Goal: Task Accomplishment & Management: Manage account settings

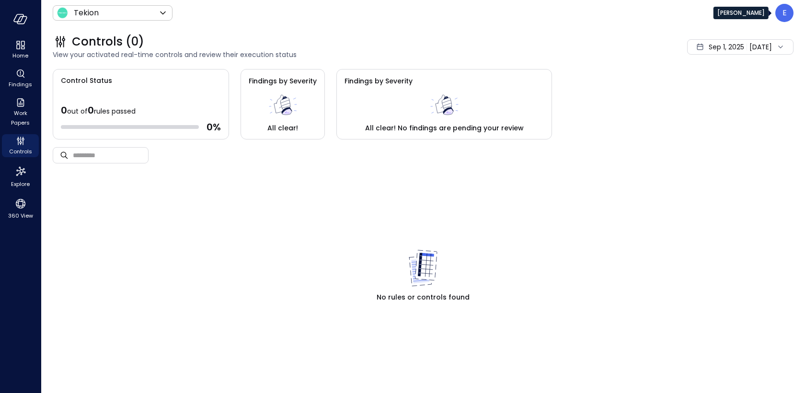
click at [784, 11] on p "E" at bounding box center [785, 13] width 4 height 12
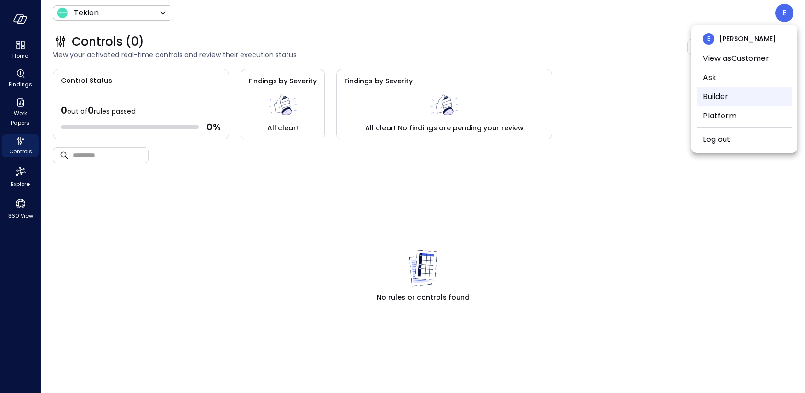
click at [734, 99] on li "Builder" at bounding box center [744, 96] width 94 height 19
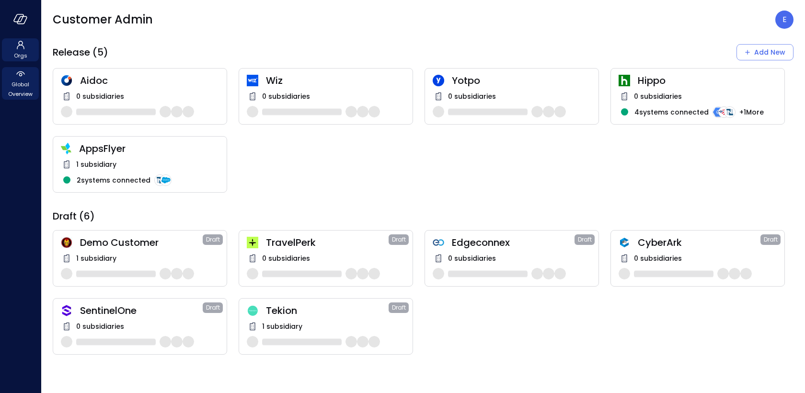
click at [19, 88] on span "Global Overview" at bounding box center [20, 89] width 29 height 19
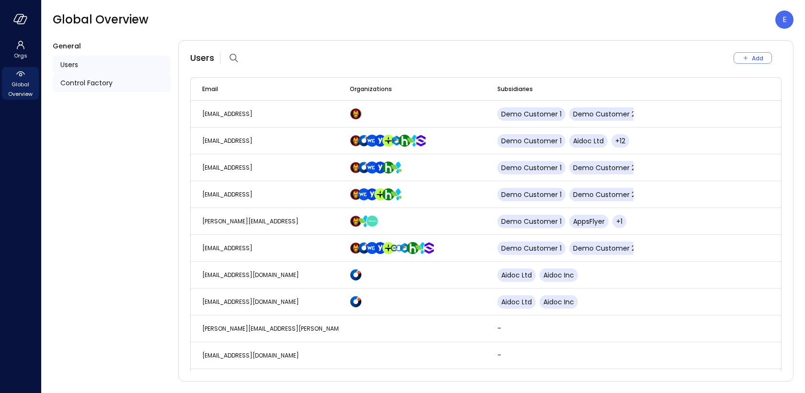
click at [84, 80] on span "Control Factory" at bounding box center [86, 83] width 52 height 11
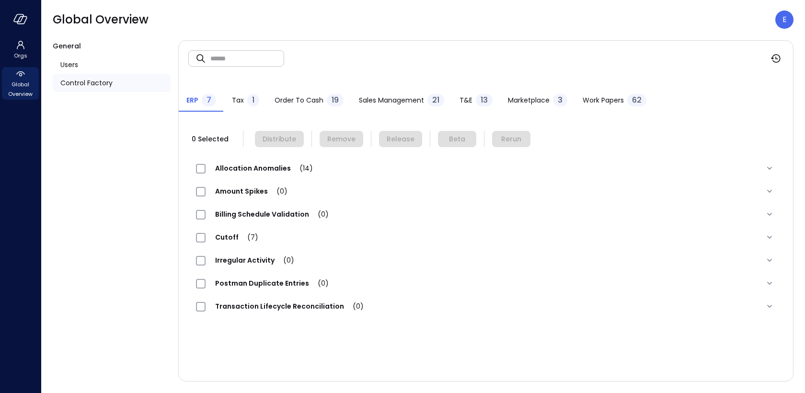
click at [604, 101] on span "Work Papers" at bounding box center [603, 100] width 41 height 11
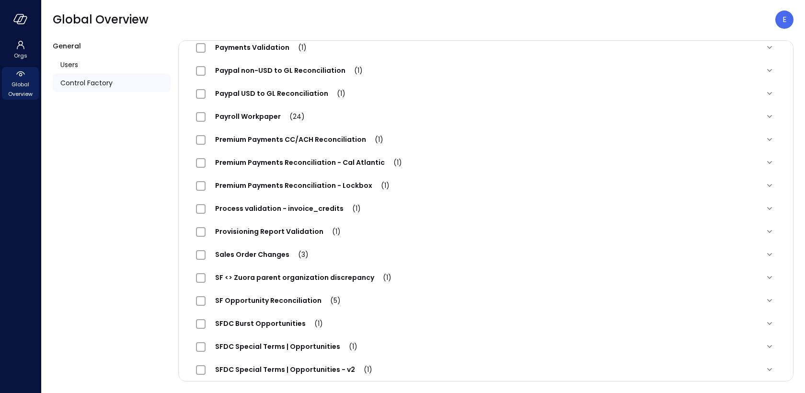
scroll to position [965, 0]
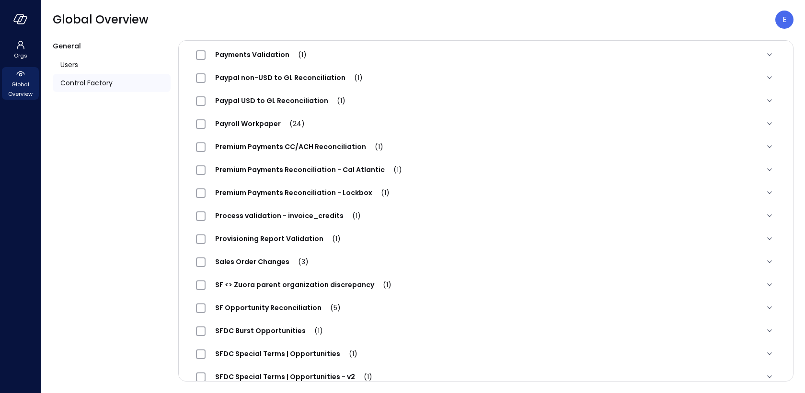
click at [326, 144] on span "Premium Payments CC/ACH Reconciliation (1)" at bounding box center [299, 147] width 187 height 10
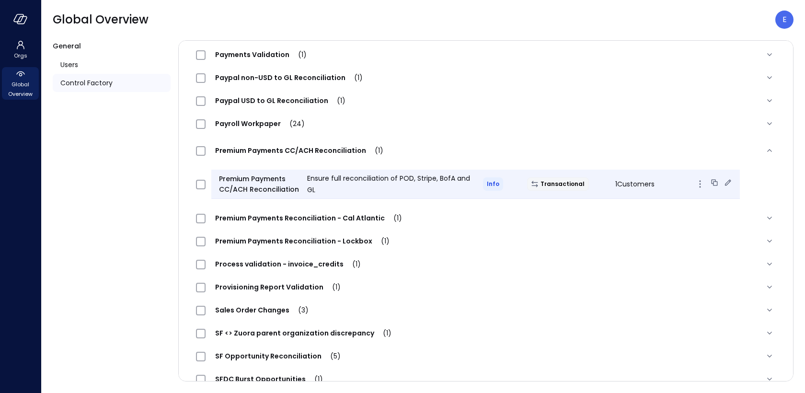
click at [723, 180] on icon at bounding box center [728, 183] width 10 height 10
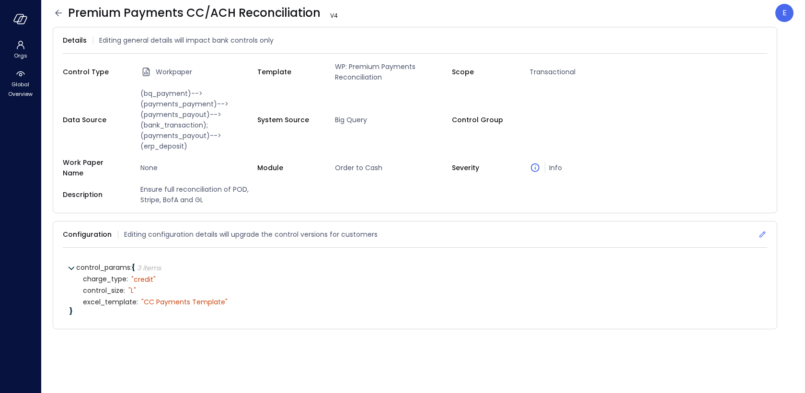
click at [763, 231] on icon at bounding box center [763, 234] width 6 height 6
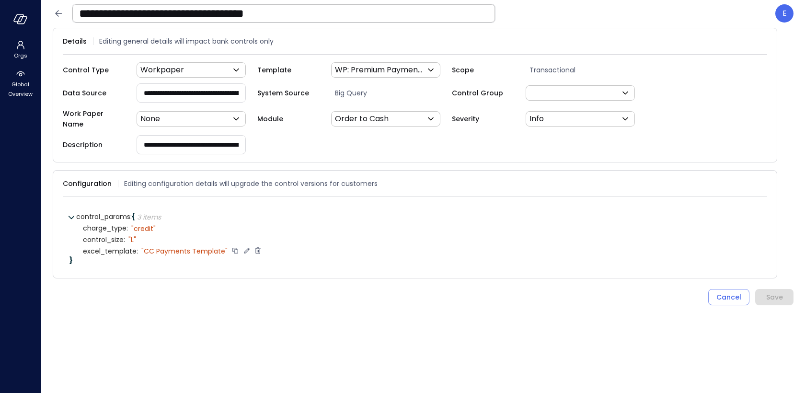
click at [255, 248] on icon at bounding box center [258, 251] width 6 height 7
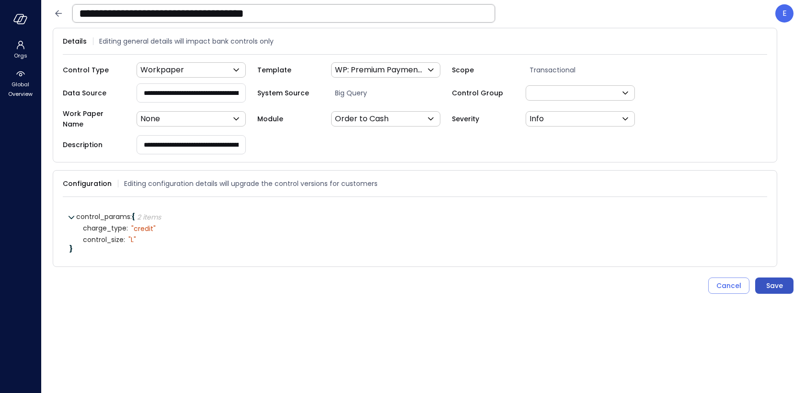
click at [781, 280] on div "Save" at bounding box center [774, 286] width 17 height 12
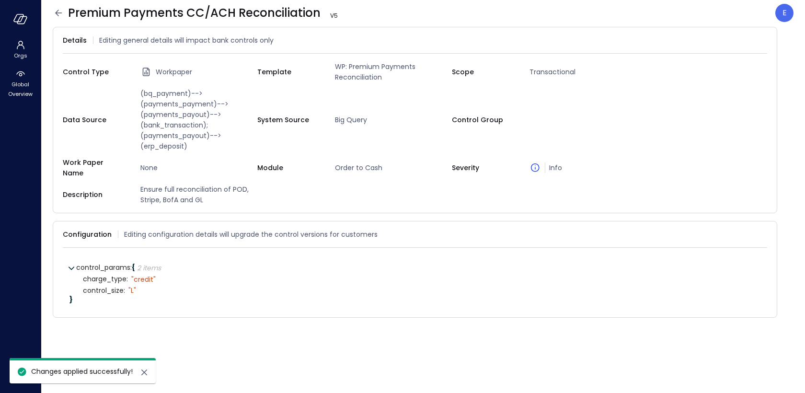
click at [59, 7] on icon at bounding box center [59, 13] width 12 height 12
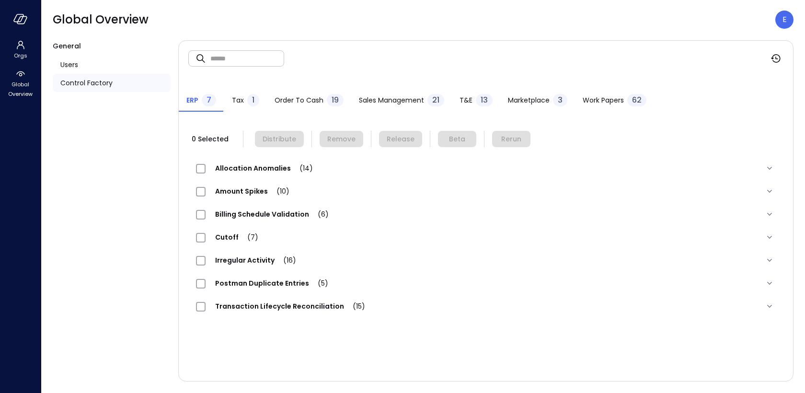
click at [588, 94] on div "Work Papers 62" at bounding box center [615, 101] width 64 height 14
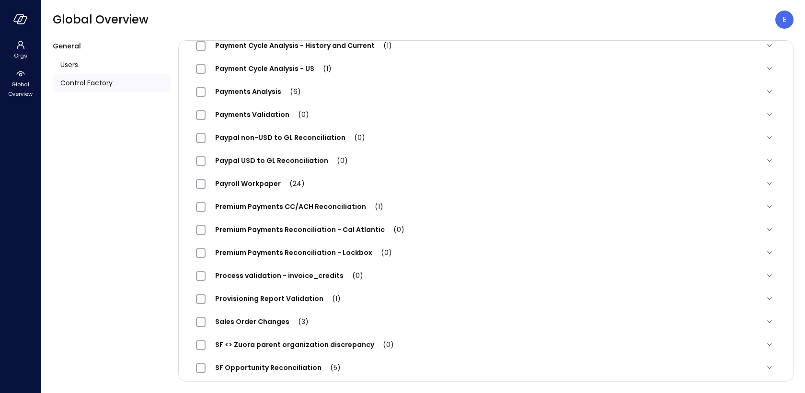
scroll to position [904, 0]
click at [258, 205] on span "Premium Payments CC/ACH Reconciliation (1)" at bounding box center [299, 207] width 187 height 10
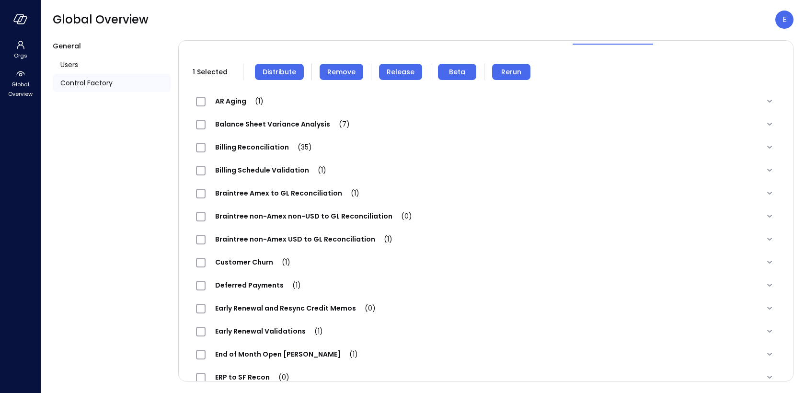
scroll to position [0, 0]
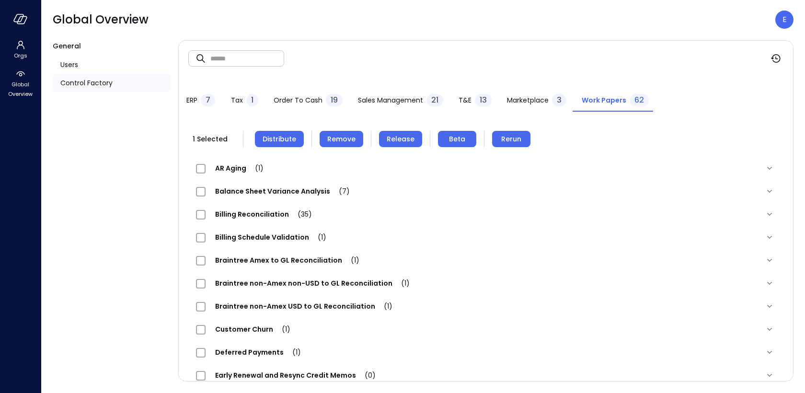
click at [341, 140] on span "Remove" at bounding box center [341, 139] width 28 height 11
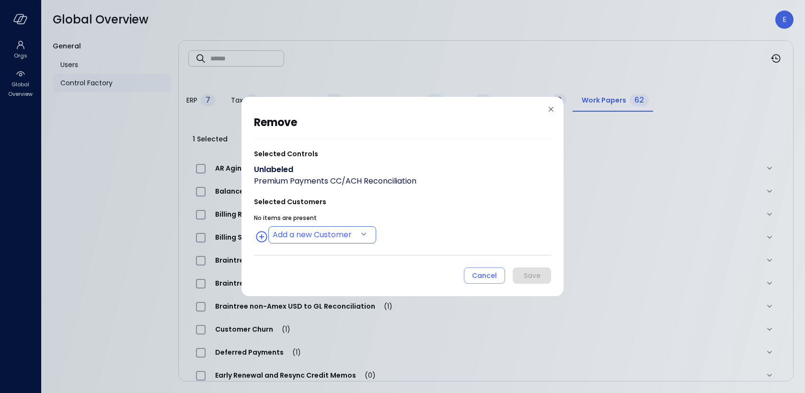
click at [309, 235] on body "Orgs Global Overview Global Overview E General Users Control Factory ​ ​ ERP 7 …" at bounding box center [402, 196] width 805 height 393
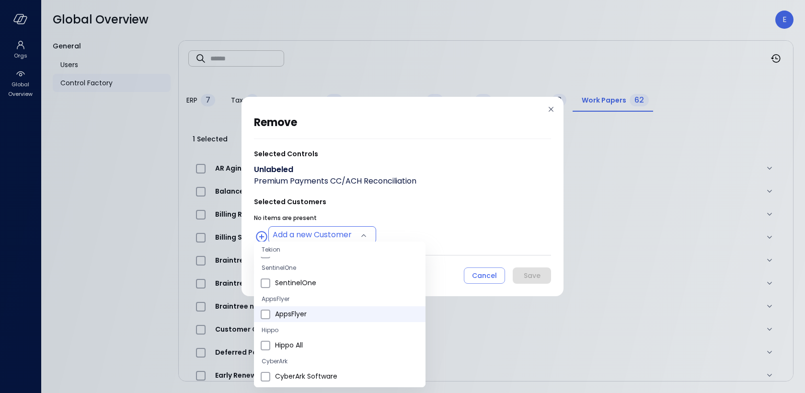
scroll to position [40, 0]
click at [300, 346] on span "Hippo All" at bounding box center [346, 346] width 143 height 10
type input "**********"
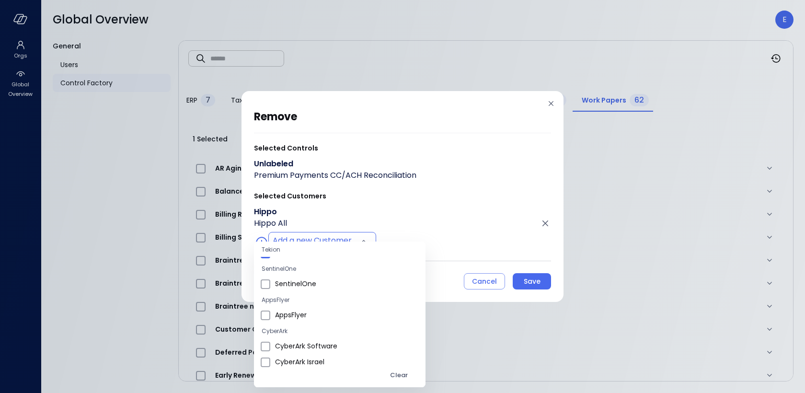
click at [442, 237] on div at bounding box center [402, 196] width 805 height 393
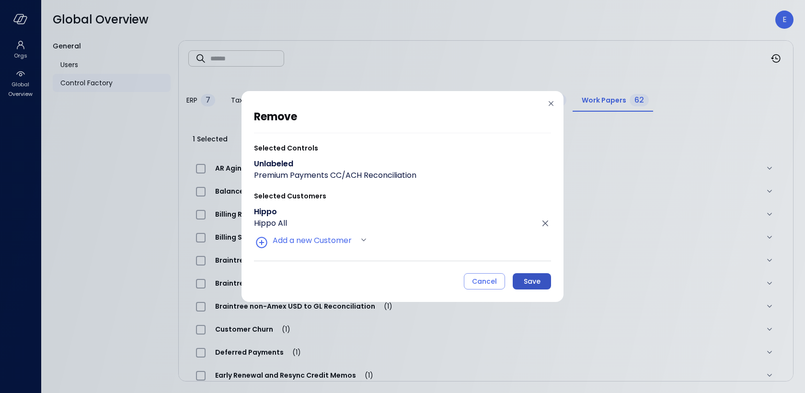
click at [534, 276] on div "Save" at bounding box center [532, 282] width 17 height 12
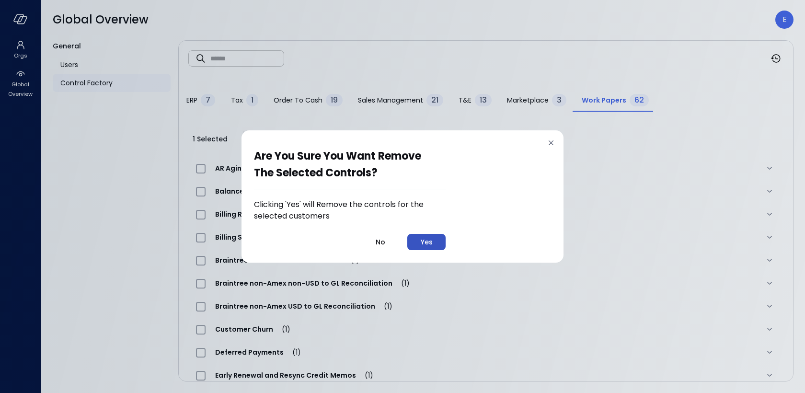
click at [416, 236] on button "Yes" at bounding box center [426, 242] width 38 height 16
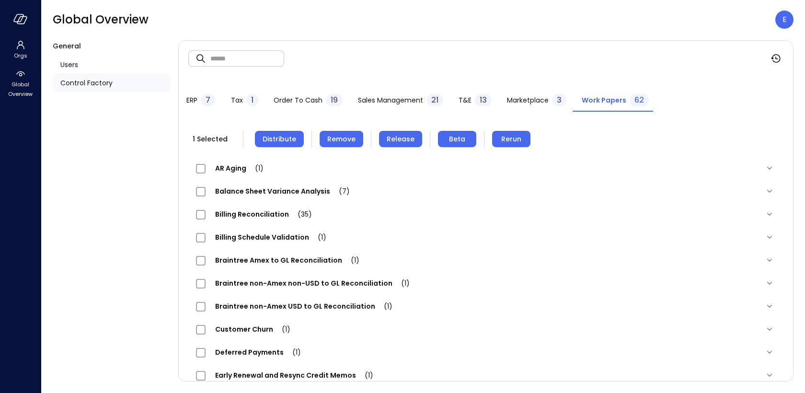
click at [277, 136] on span "Distribute" at bounding box center [280, 139] width 34 height 11
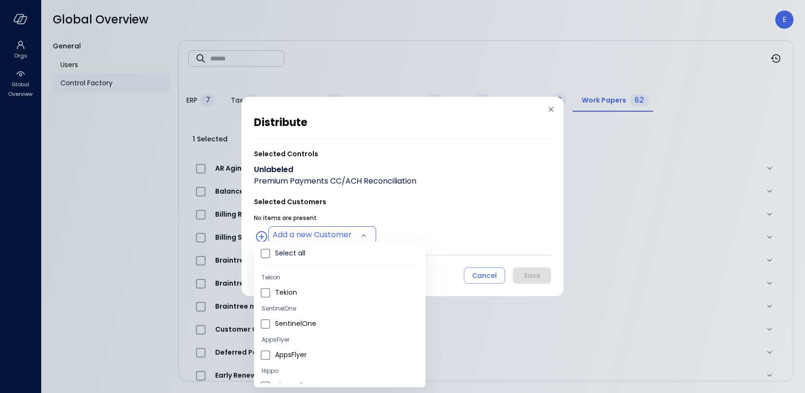
click at [329, 236] on body "Orgs Global Overview Global Overview E General Users Control Factory ​ ​ ERP 7 …" at bounding box center [402, 196] width 805 height 393
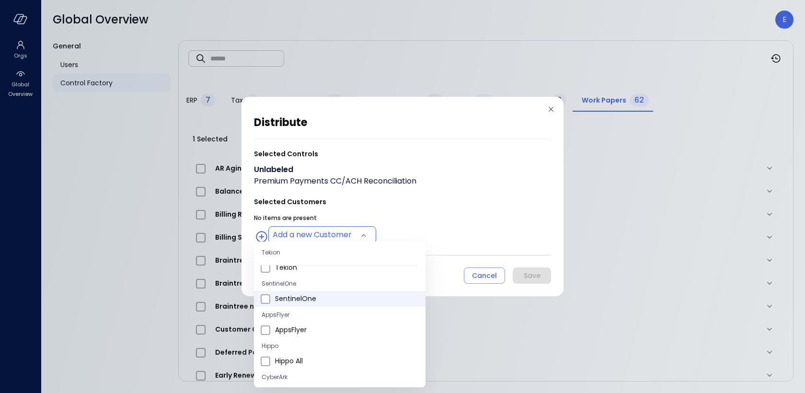
scroll to position [34, 0]
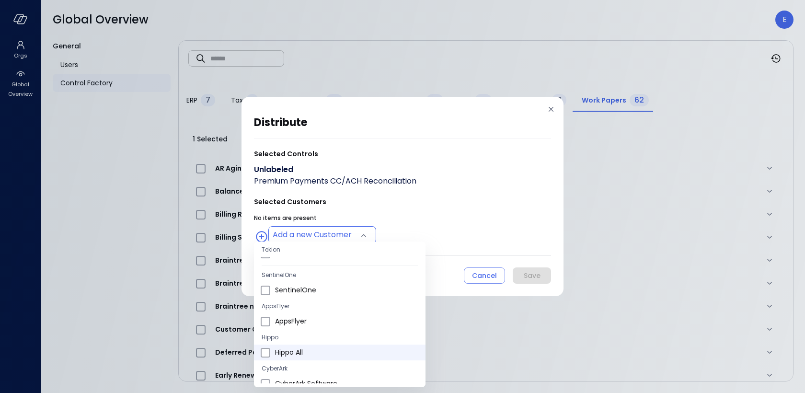
click at [305, 348] on span "Hippo All" at bounding box center [346, 352] width 143 height 10
type input "**********"
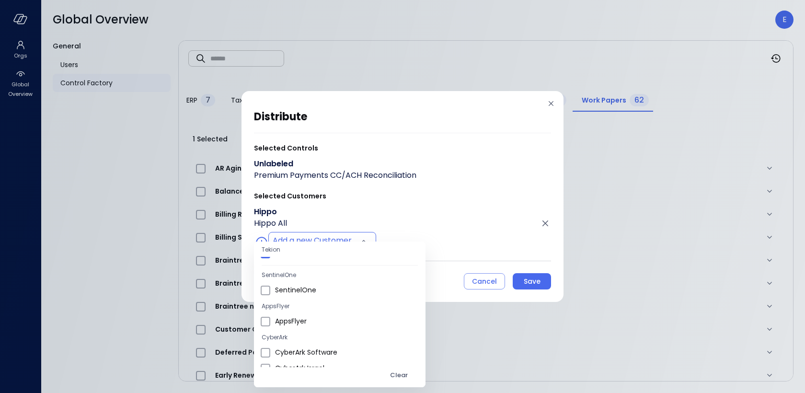
click at [421, 268] on div at bounding box center [402, 196] width 805 height 393
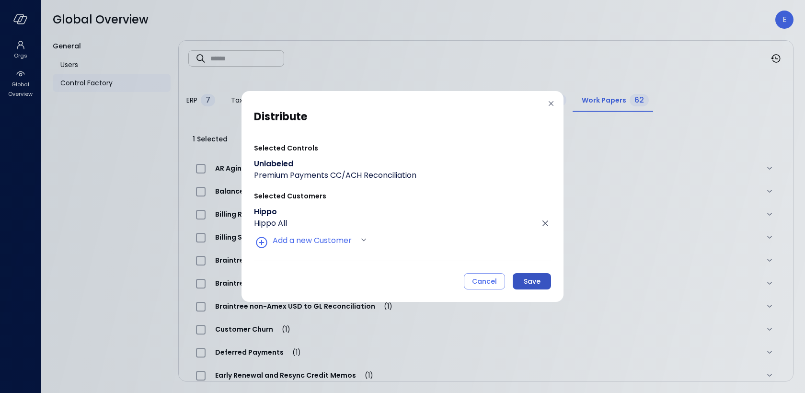
click at [529, 279] on div "Save" at bounding box center [532, 282] width 17 height 12
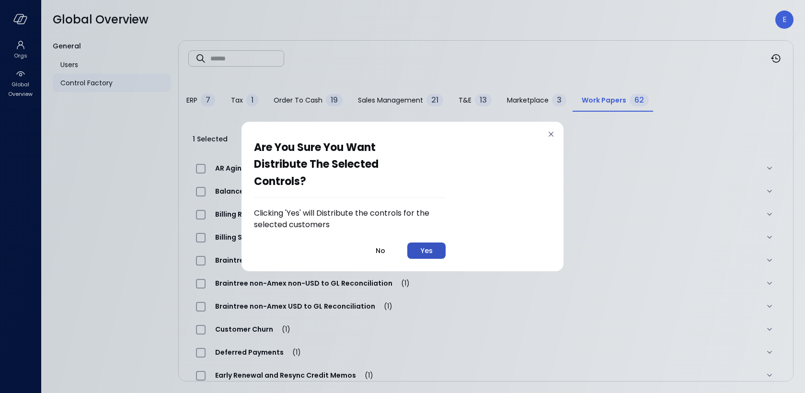
click at [434, 243] on button "Yes" at bounding box center [426, 250] width 38 height 16
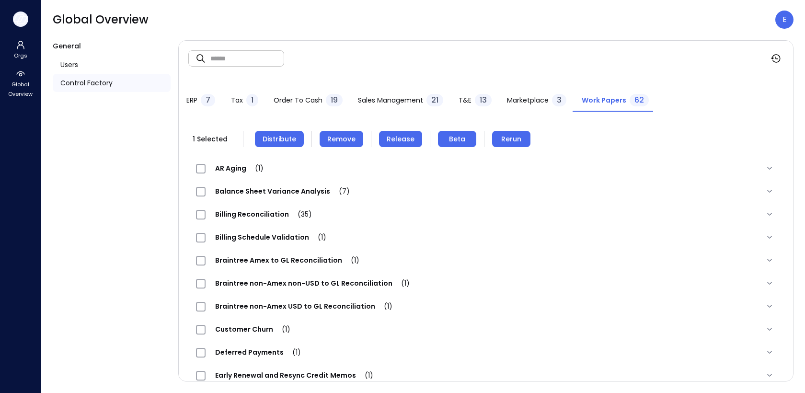
click at [20, 18] on icon "button" at bounding box center [20, 19] width 14 height 11
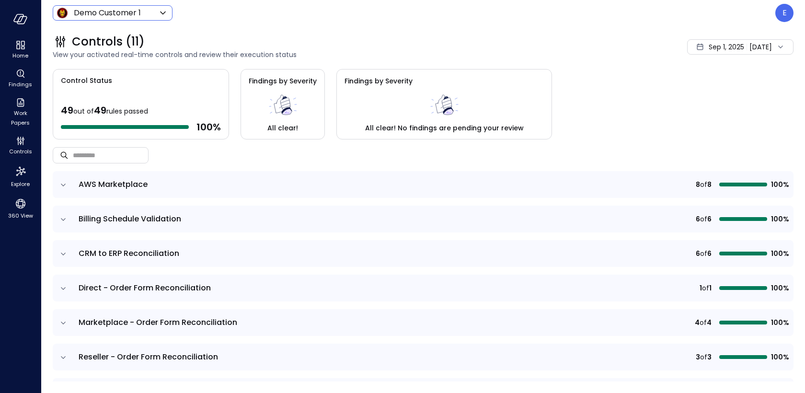
click at [95, 10] on body "Home Findings Work Papers Controls Explore 360 View Demo Customer 1 ***** ​ E C…" at bounding box center [402, 196] width 805 height 393
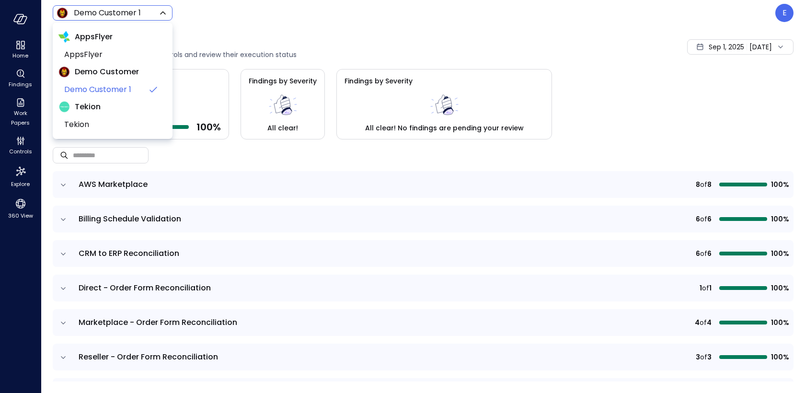
click at [781, 14] on div at bounding box center [402, 196] width 805 height 393
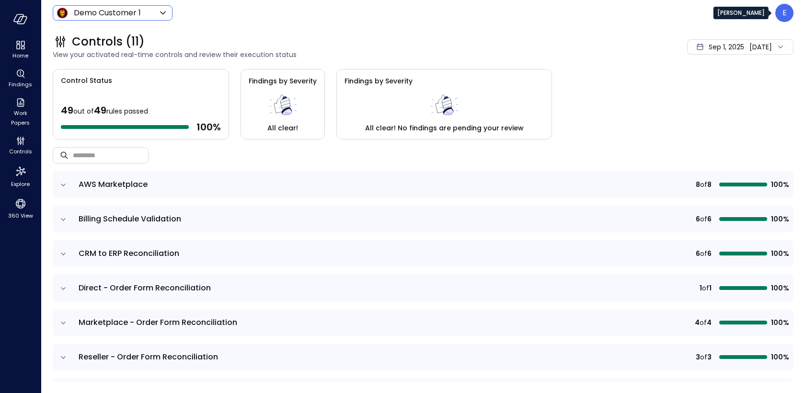
click at [781, 14] on div "E" at bounding box center [784, 13] width 18 height 18
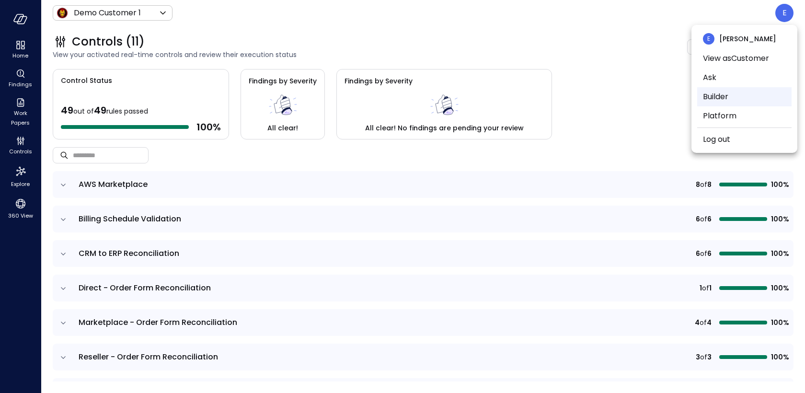
click at [735, 103] on li "Builder" at bounding box center [744, 96] width 94 height 19
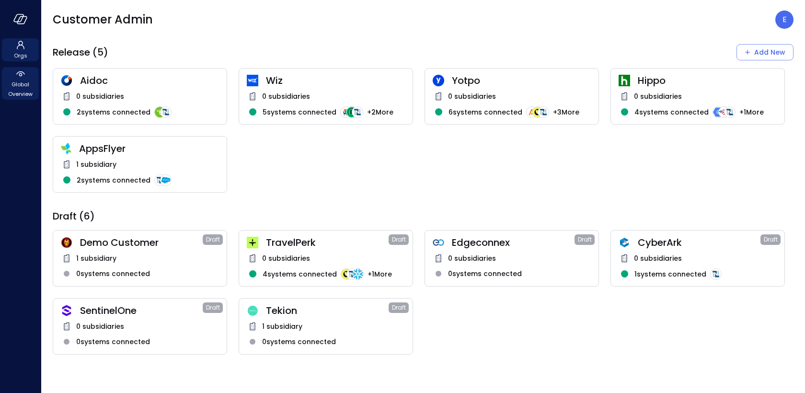
click at [18, 88] on span "Global Overview" at bounding box center [20, 89] width 29 height 19
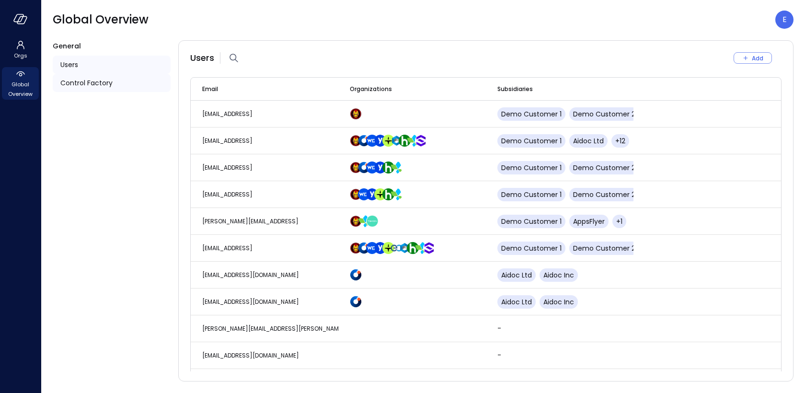
click at [117, 87] on div "Control Factory" at bounding box center [112, 83] width 118 height 18
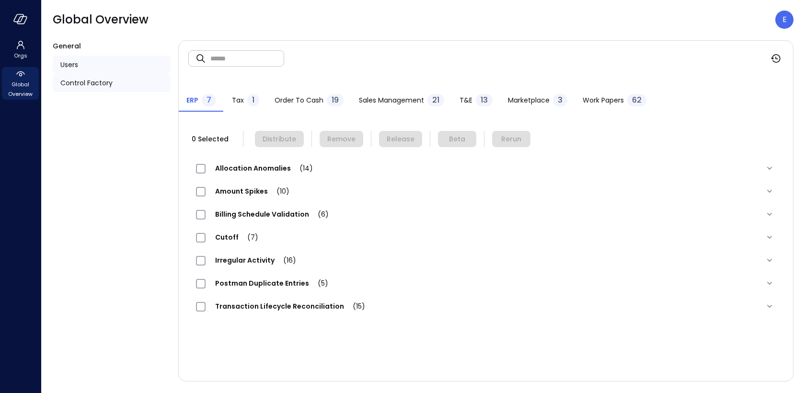
click at [98, 63] on div "Users" at bounding box center [112, 65] width 118 height 18
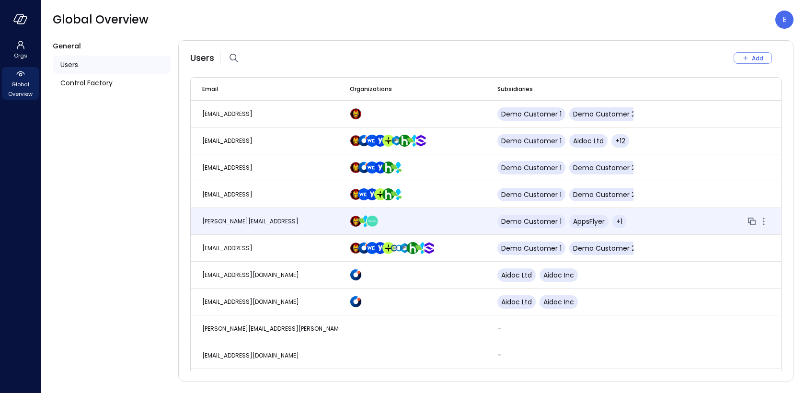
click at [248, 226] on td "[PERSON_NAME][EMAIL_ADDRESS]" at bounding box center [265, 221] width 148 height 27
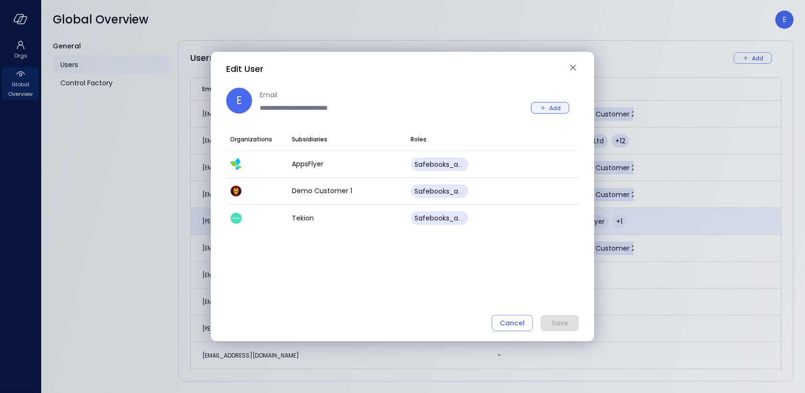
click at [545, 109] on icon "button" at bounding box center [543, 108] width 9 height 9
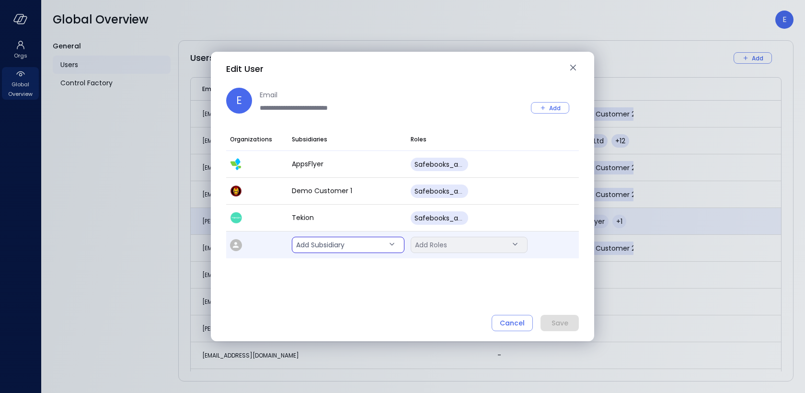
click at [336, 243] on body "Orgs Global Overview Global Overview E General Users Control Factory Users Add …" at bounding box center [402, 196] width 805 height 393
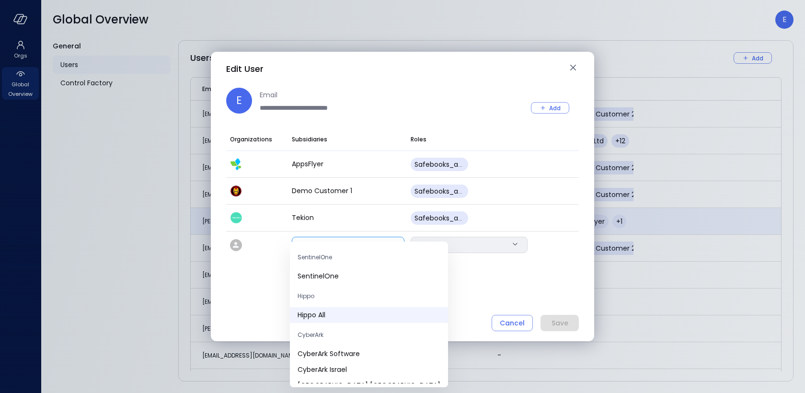
click at [336, 314] on span "Hippo All" at bounding box center [369, 315] width 143 height 10
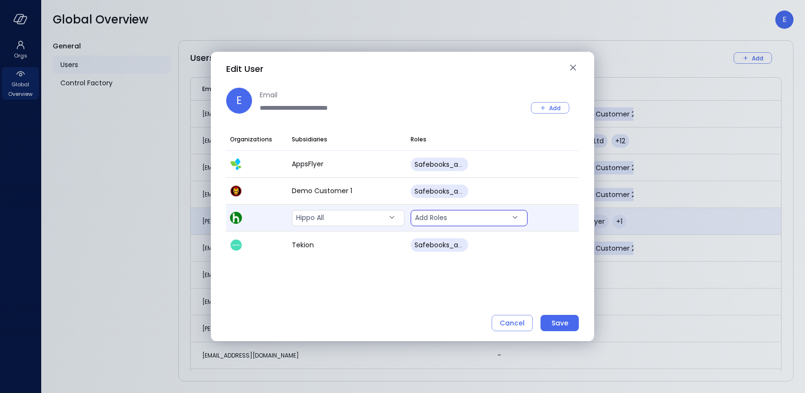
click at [478, 222] on body "Orgs Global Overview Global Overview E General Users Control Factory Users Add …" at bounding box center [402, 196] width 805 height 393
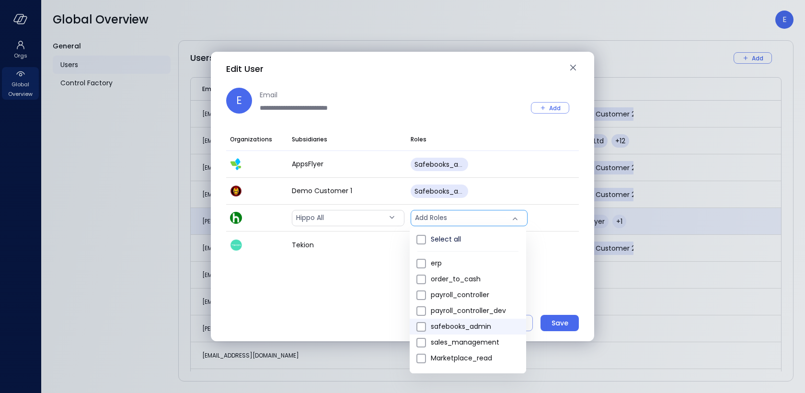
click at [462, 325] on span "safebooks_admin" at bounding box center [475, 327] width 88 height 10
type input "*"
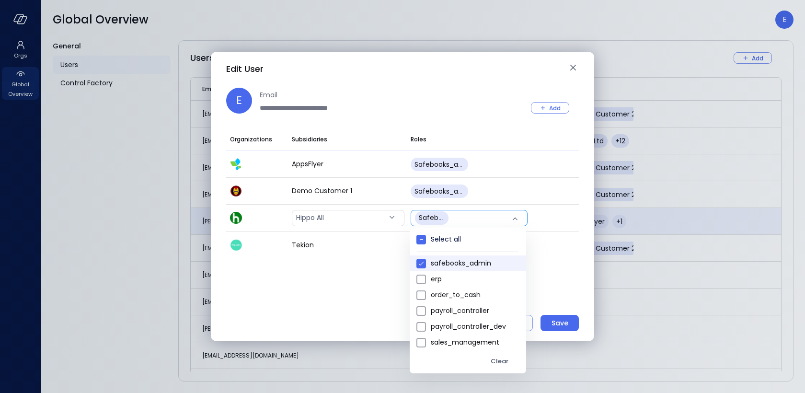
click at [567, 317] on div at bounding box center [402, 196] width 805 height 393
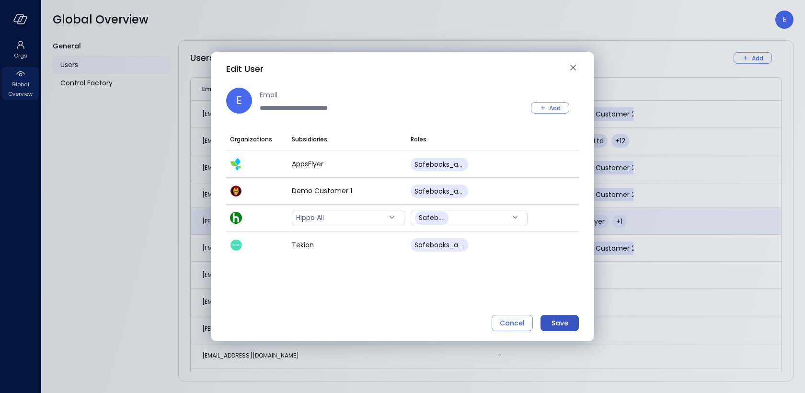
click at [566, 321] on div "Save" at bounding box center [560, 323] width 17 height 12
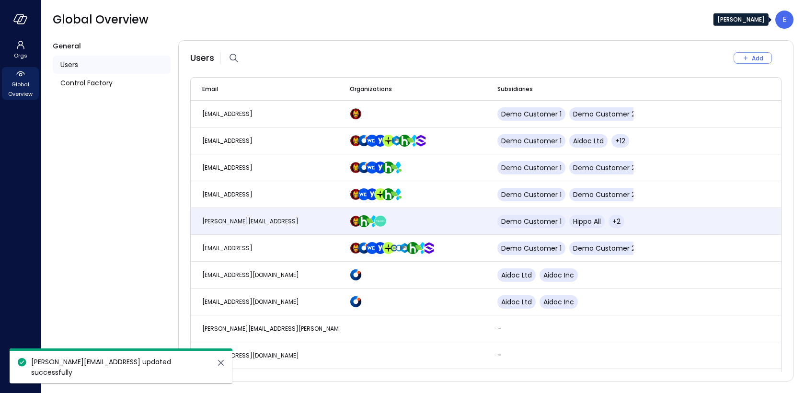
click at [783, 23] on p "E" at bounding box center [785, 20] width 4 height 12
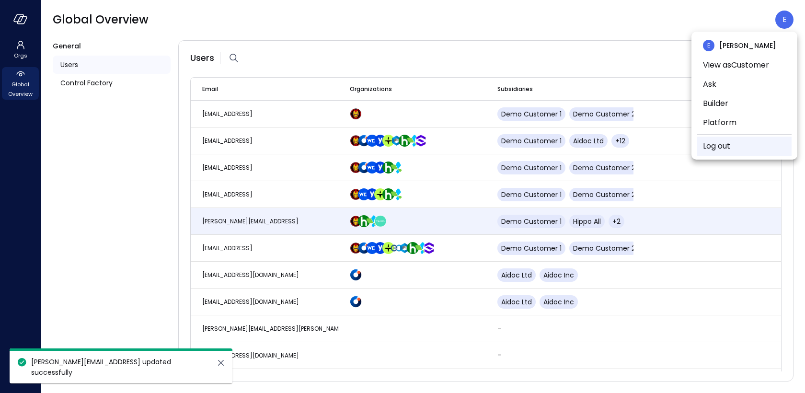
click at [749, 148] on li "Log out" at bounding box center [744, 146] width 94 height 19
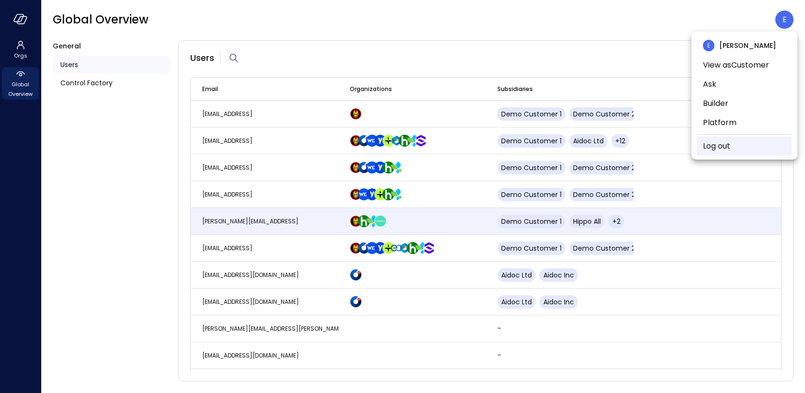
click at [719, 147] on link "Log out" at bounding box center [716, 146] width 27 height 12
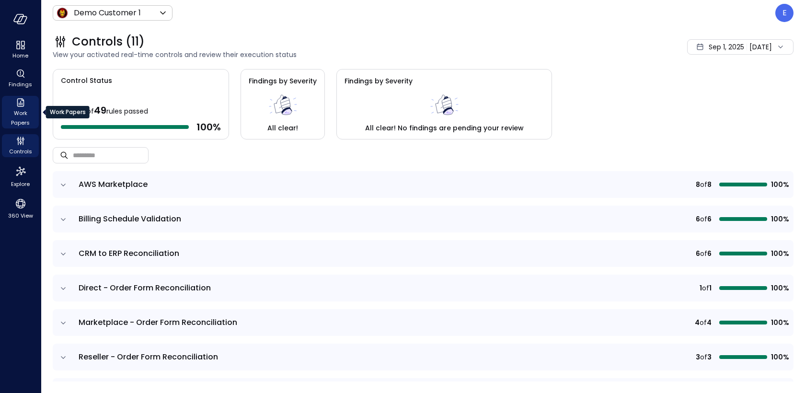
click at [11, 112] on span "Work Papers" at bounding box center [20, 117] width 29 height 19
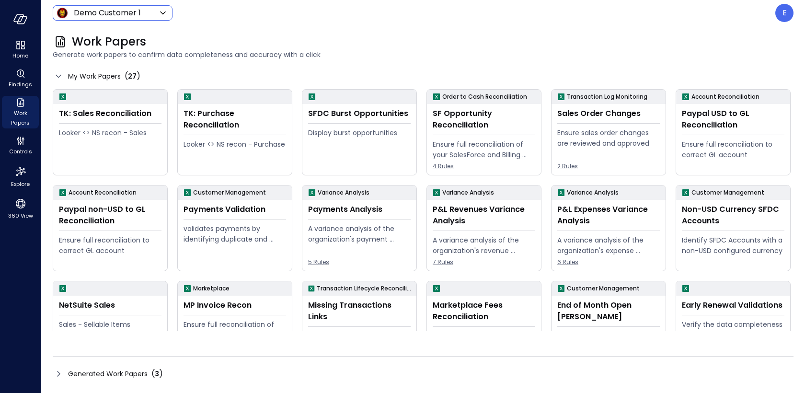
click at [129, 13] on body "Home Findings Work Papers Controls Explore 360 View Demo Customer 1 ***** ​ E W…" at bounding box center [402, 196] width 805 height 393
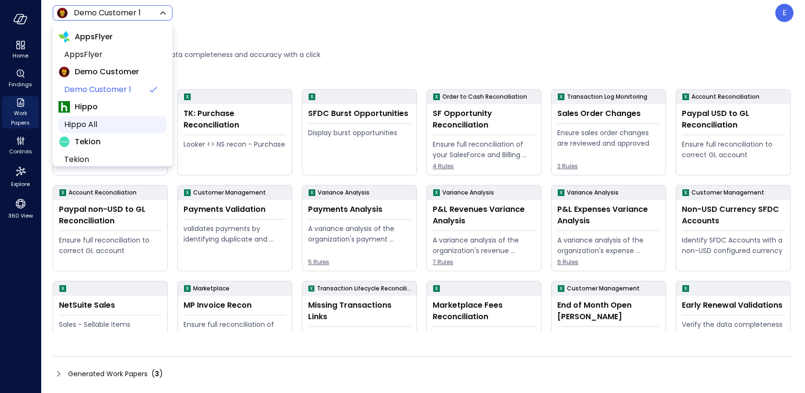
click at [103, 129] on span "Hippo All" at bounding box center [111, 125] width 95 height 12
type input "*******"
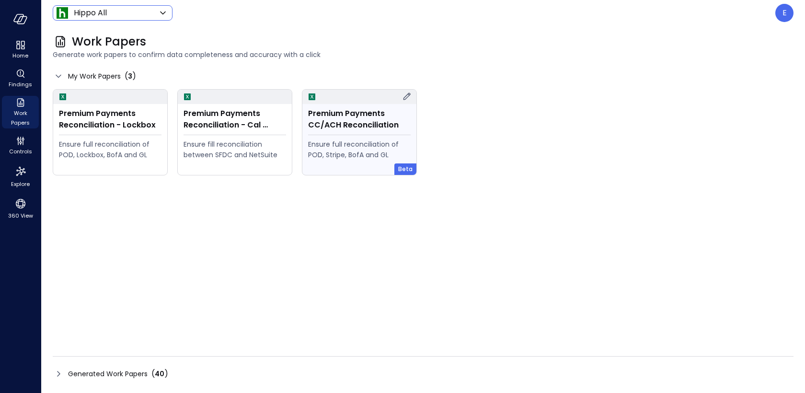
click at [348, 136] on div "Premium Payments CC/ACH Reconciliation Ensure full reconciliation of POD, Strip…" at bounding box center [359, 139] width 114 height 71
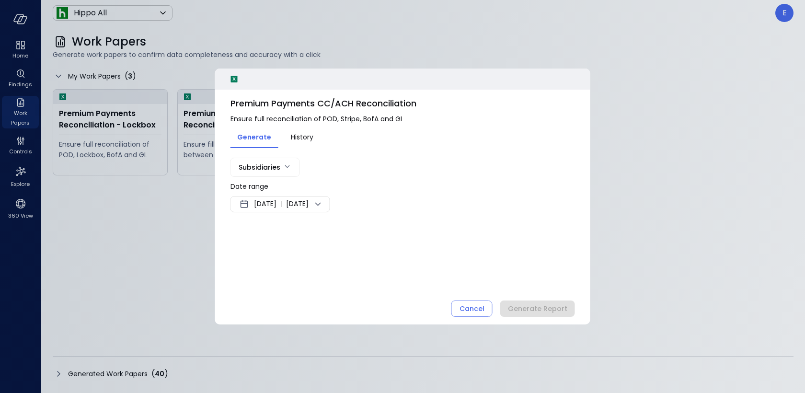
click at [273, 204] on span "Sep 3, 2025" at bounding box center [265, 204] width 23 height 12
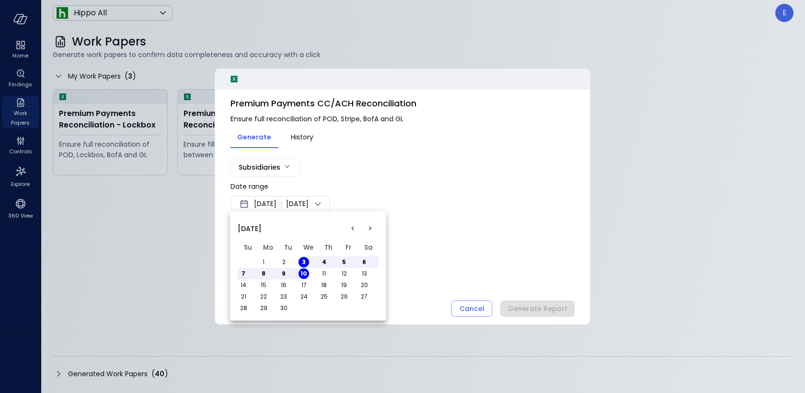
click at [350, 229] on button "<" at bounding box center [352, 228] width 17 height 17
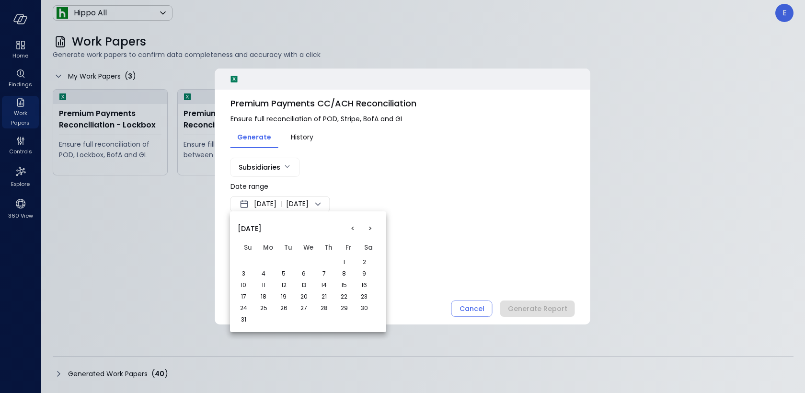
click at [350, 230] on button "<" at bounding box center [352, 228] width 17 height 17
click at [285, 261] on button "1" at bounding box center [283, 262] width 11 height 11
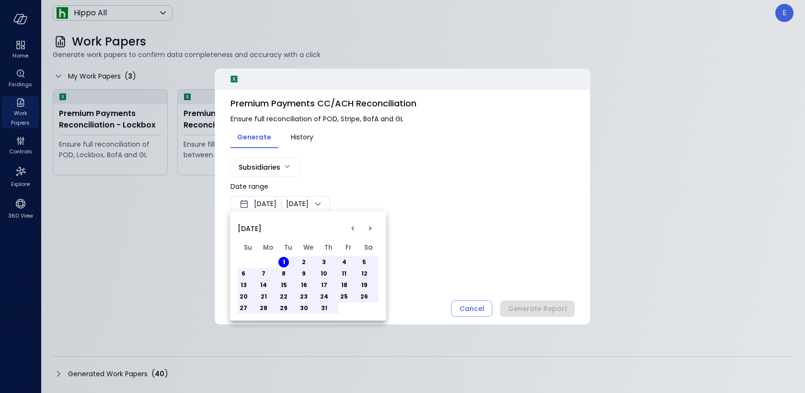
click at [325, 308] on button "31" at bounding box center [324, 308] width 11 height 11
click at [456, 251] on div at bounding box center [402, 196] width 805 height 393
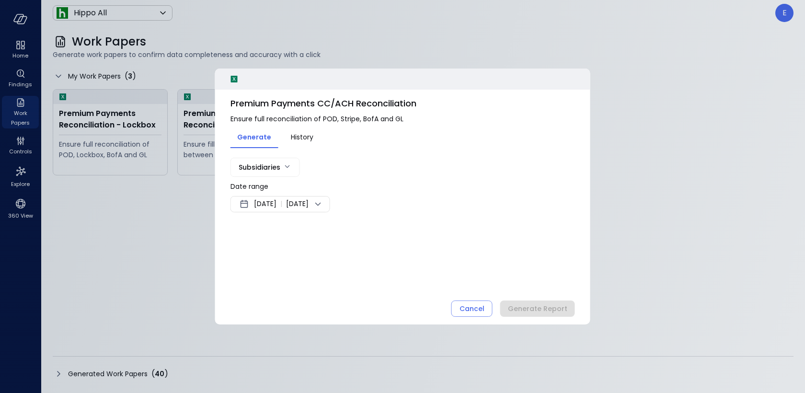
click at [271, 166] on body "Home Findings Work Papers Controls Explore 360 View Hippo All ******* ​ E Work …" at bounding box center [402, 196] width 805 height 393
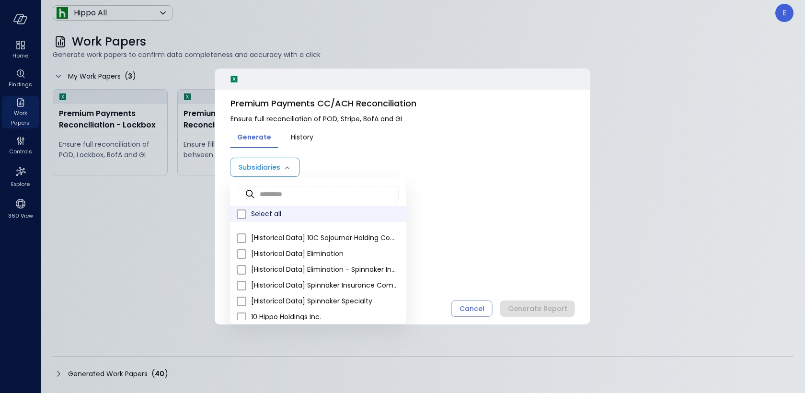
click at [266, 213] on span "Select all" at bounding box center [325, 214] width 148 height 10
type input "**********"
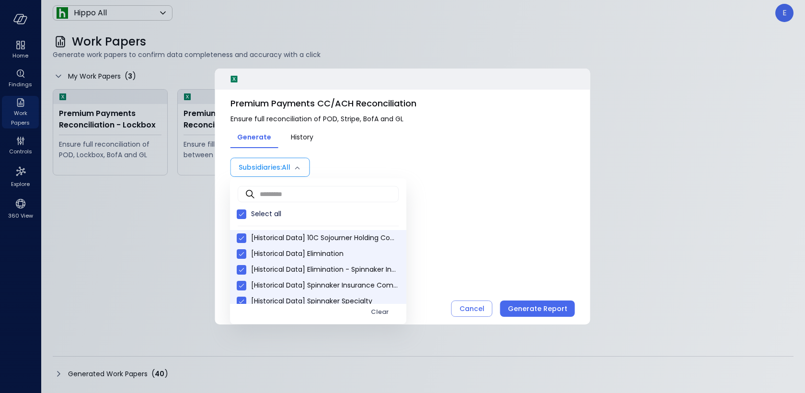
click at [523, 302] on div at bounding box center [402, 196] width 805 height 393
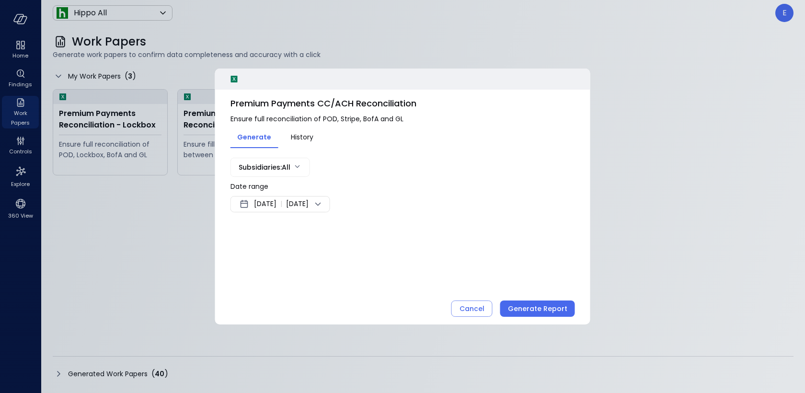
click at [523, 304] on div "Generate Report" at bounding box center [537, 309] width 59 height 12
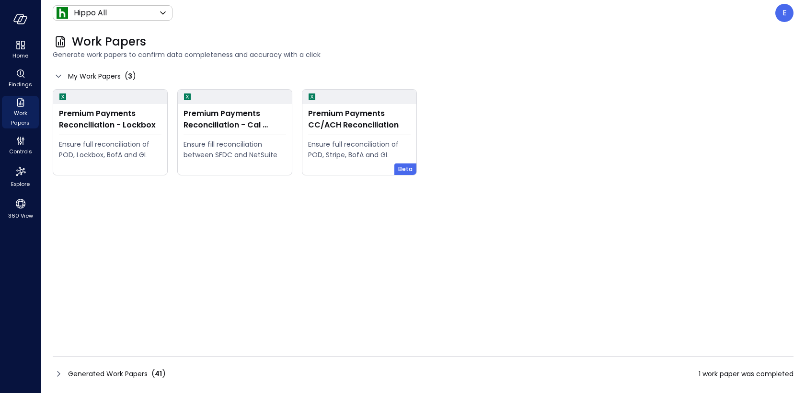
click at [137, 373] on span "Generated Work Papers" at bounding box center [108, 374] width 80 height 11
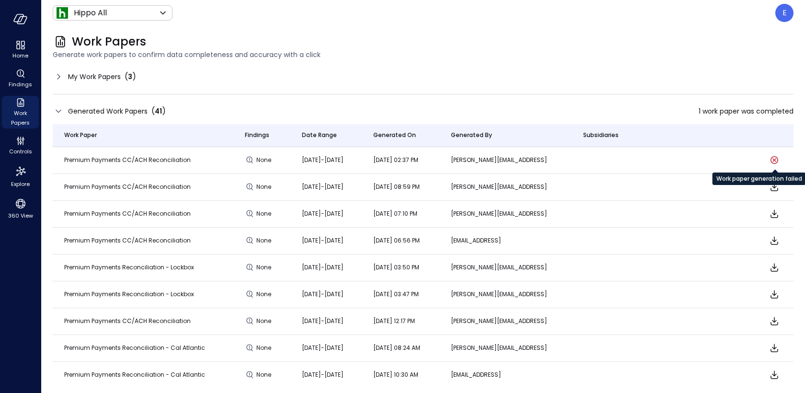
click at [775, 162] on icon "Work paper generation failed" at bounding box center [775, 160] width 12 height 12
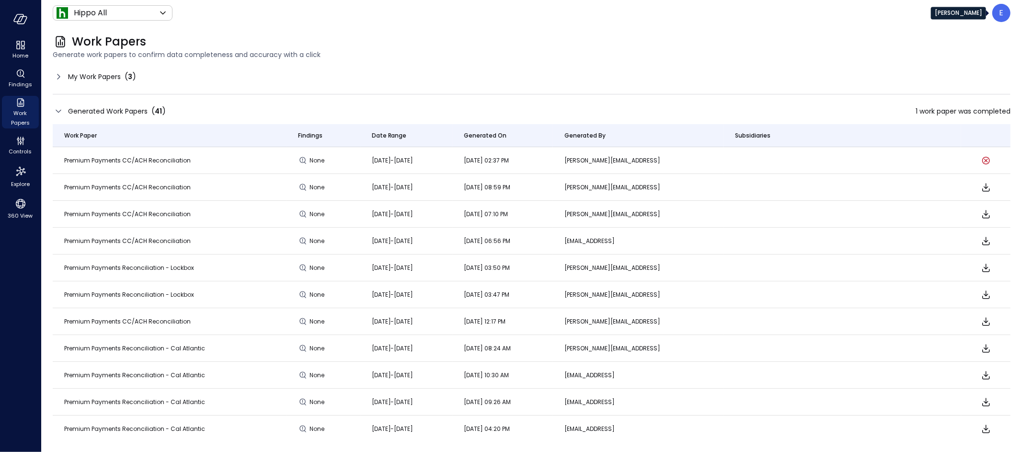
click at [805, 14] on p "E" at bounding box center [1002, 13] width 4 height 12
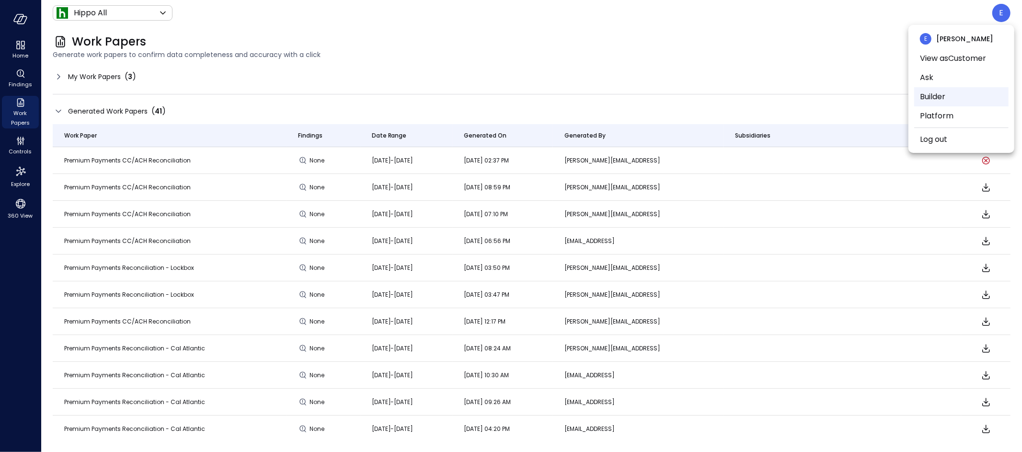
click at [805, 94] on li "Builder" at bounding box center [961, 96] width 94 height 19
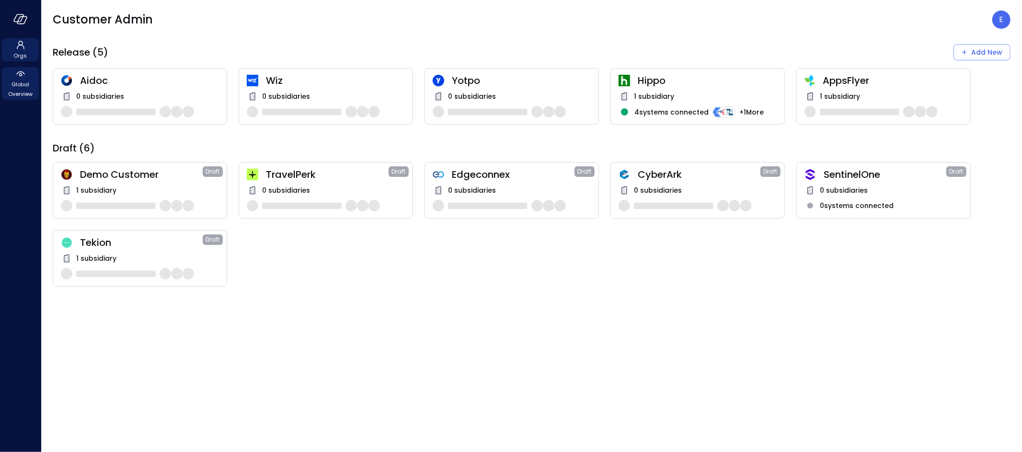
click at [21, 85] on span "Global Overview" at bounding box center [20, 89] width 29 height 19
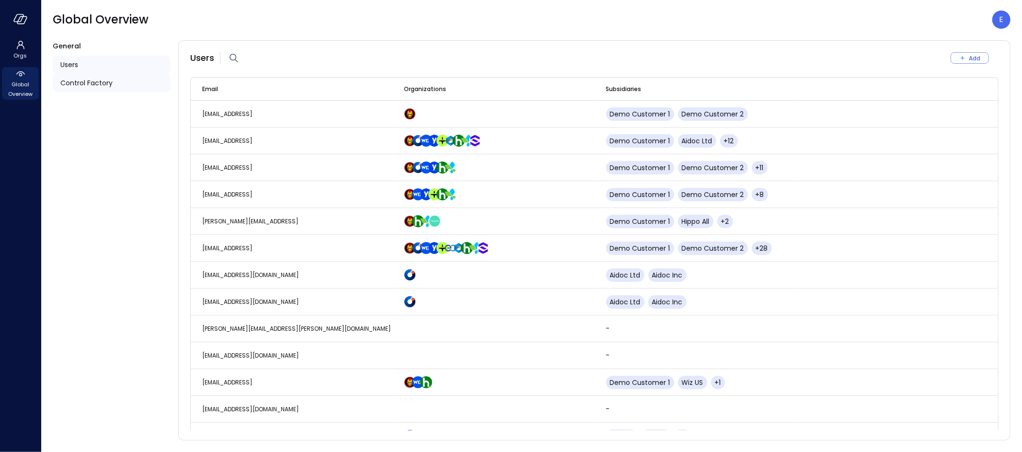
click at [102, 83] on span "Control Factory" at bounding box center [86, 83] width 52 height 11
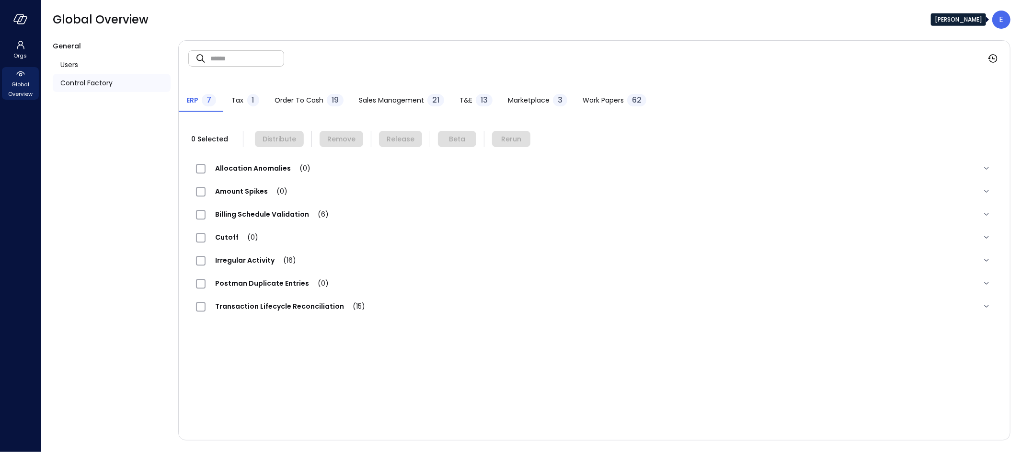
click at [805, 23] on div "E" at bounding box center [1002, 20] width 18 height 18
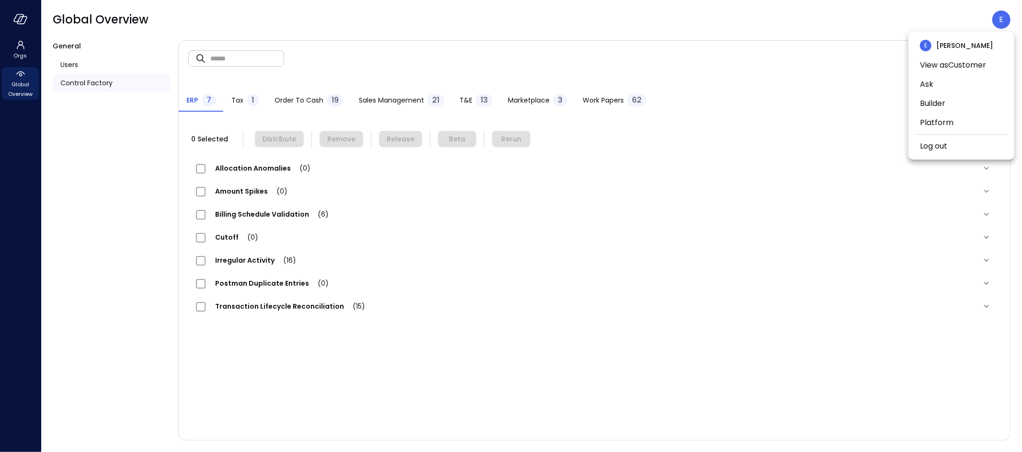
click at [614, 96] on div at bounding box center [511, 226] width 1022 height 452
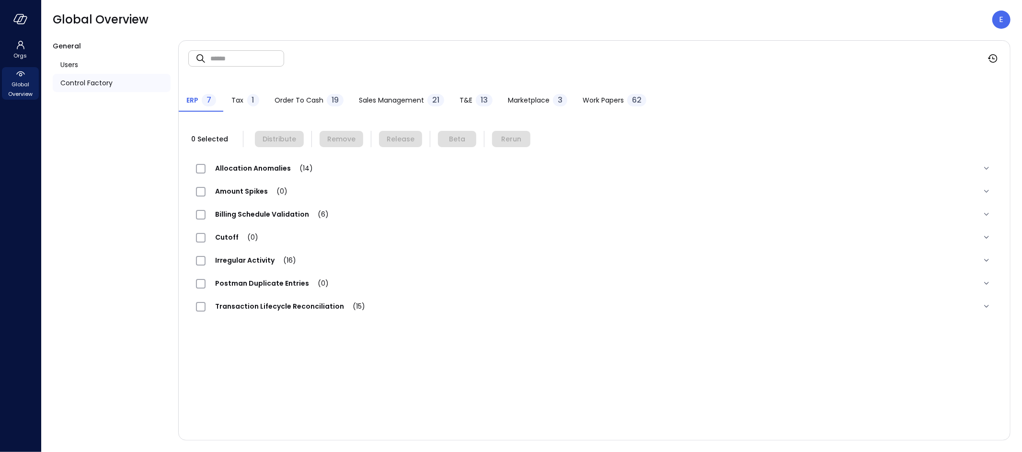
click at [617, 99] on span "Work Papers" at bounding box center [603, 100] width 41 height 11
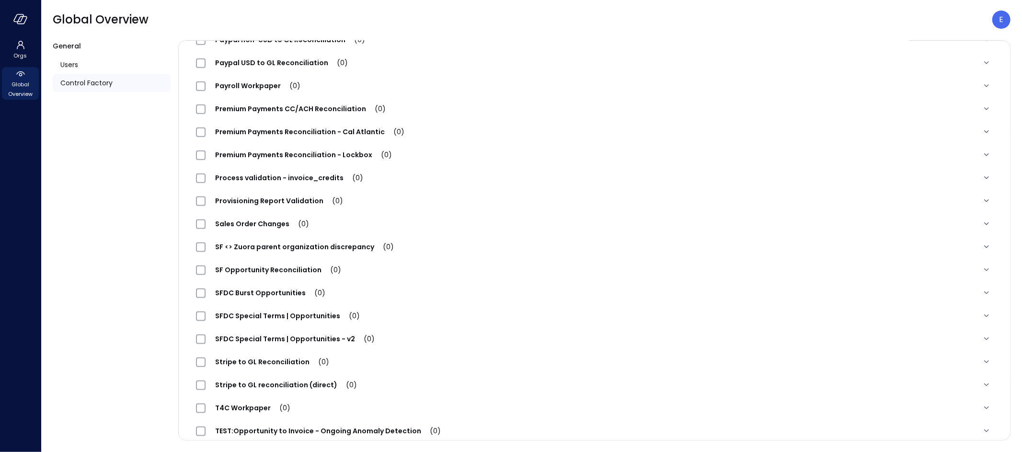
scroll to position [1004, 0]
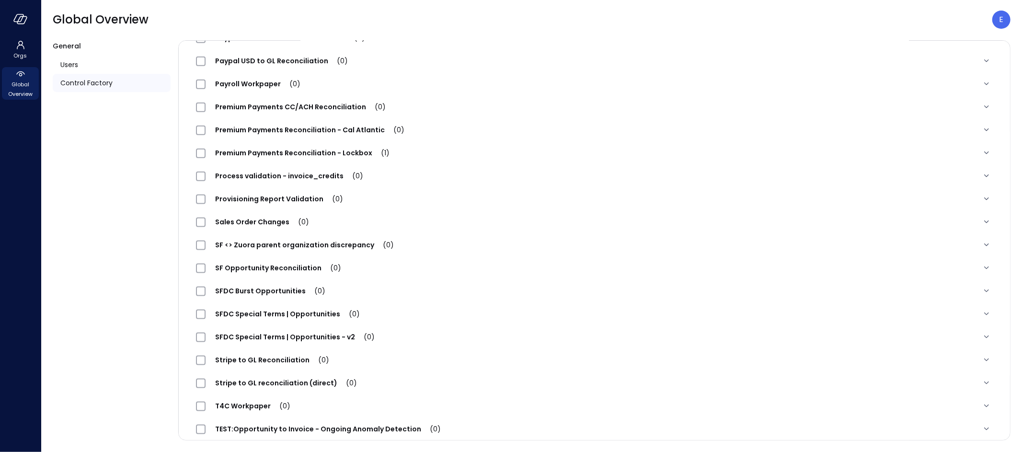
click at [319, 108] on span "Premium Payments CC/ACH Reconciliation (0)" at bounding box center [301, 107] width 190 height 10
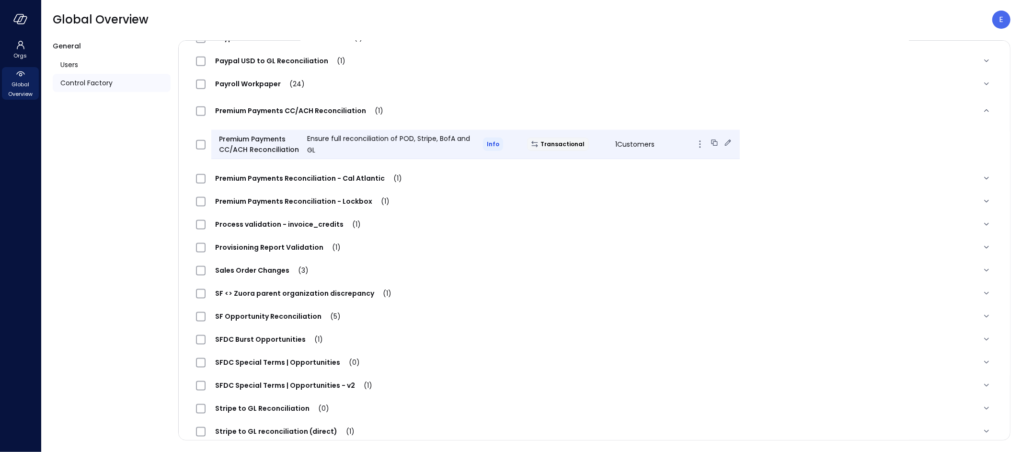
click at [723, 141] on icon at bounding box center [728, 143] width 10 height 10
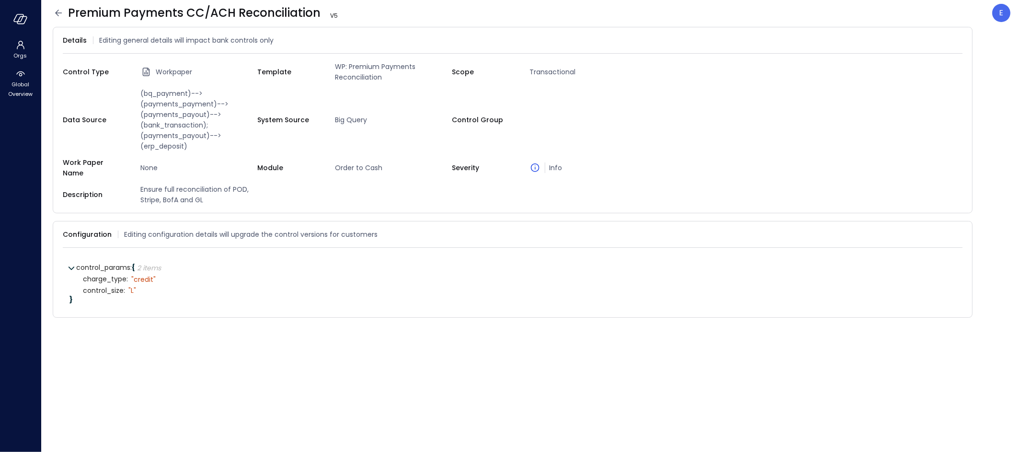
click at [61, 11] on icon at bounding box center [59, 13] width 12 height 12
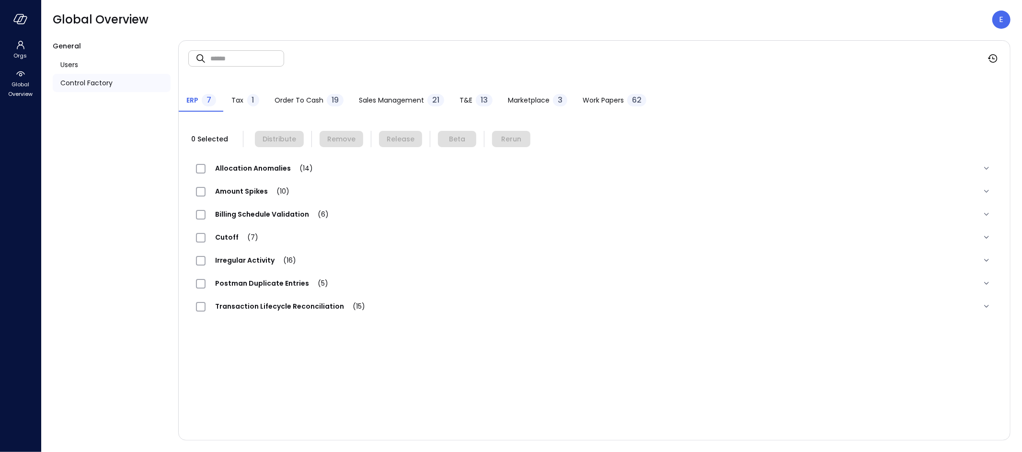
click at [600, 96] on span "Work Papers" at bounding box center [603, 100] width 41 height 11
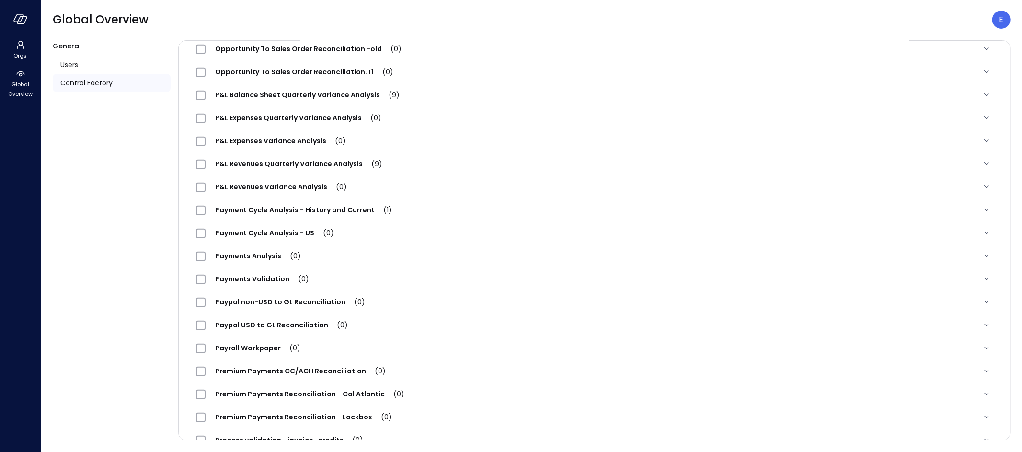
scroll to position [741, 0]
click at [25, 18] on icon "button" at bounding box center [20, 19] width 14 height 11
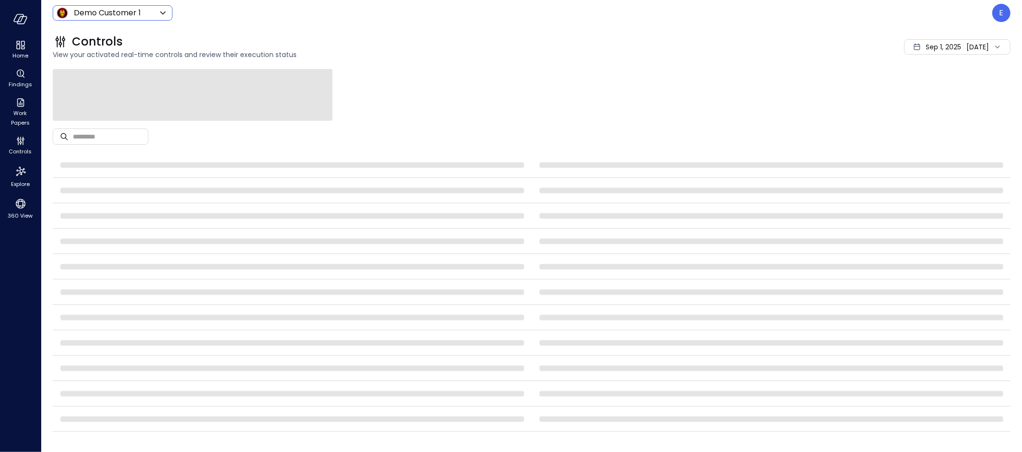
click at [102, 10] on body "Home Findings Work Papers Controls Explore 360 View Demo Customer 1 ***** ​ E C…" at bounding box center [511, 226] width 1022 height 452
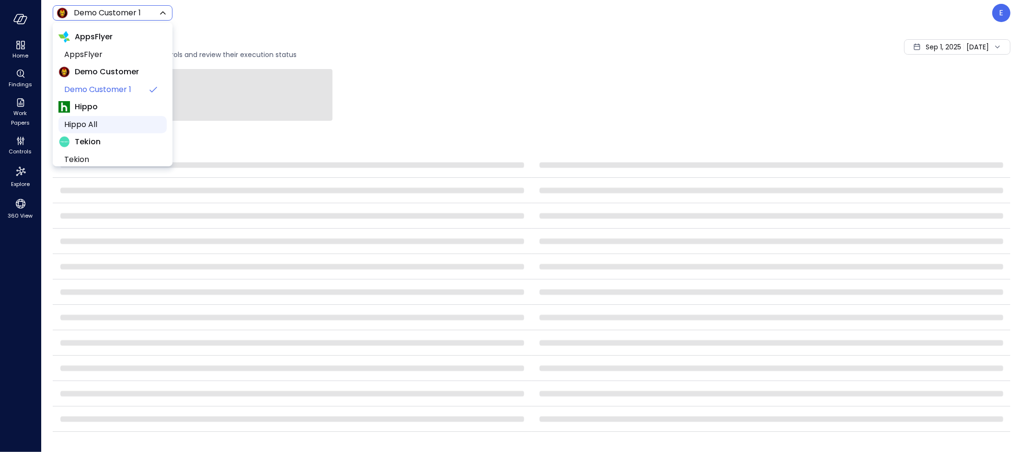
click at [94, 126] on span "Hippo All" at bounding box center [111, 125] width 95 height 12
type input "*******"
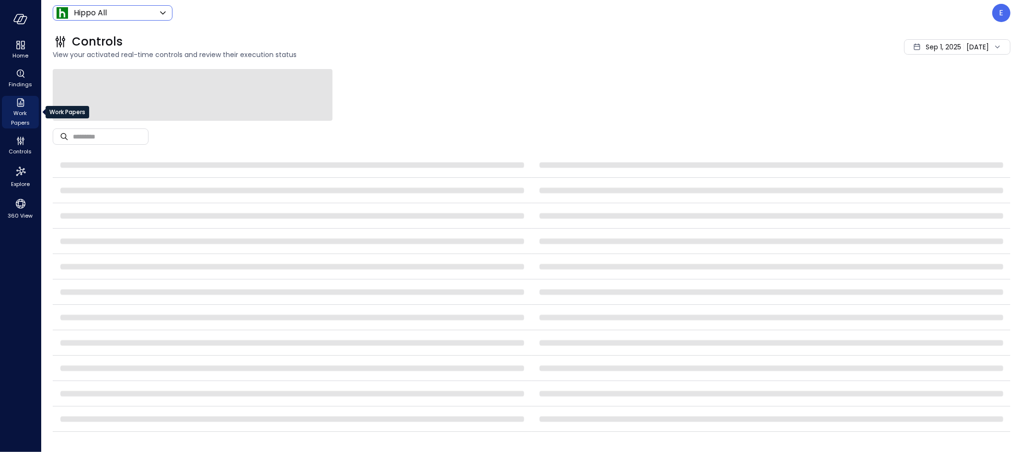
click at [19, 105] on icon "Work Papers" at bounding box center [21, 103] width 12 height 12
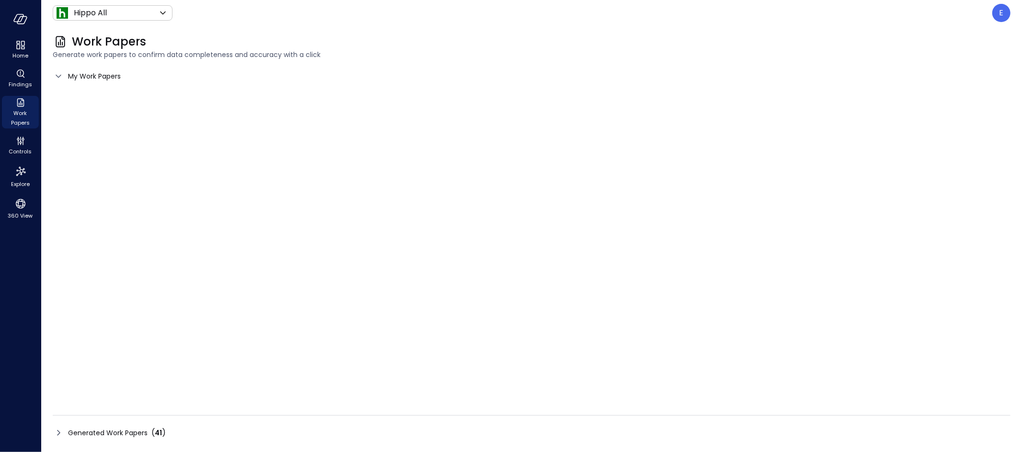
click at [82, 78] on span "My Work Papers" at bounding box center [94, 76] width 53 height 11
click at [58, 76] on icon at bounding box center [59, 76] width 12 height 12
click at [131, 432] on span "Generated Work Papers" at bounding box center [108, 432] width 80 height 11
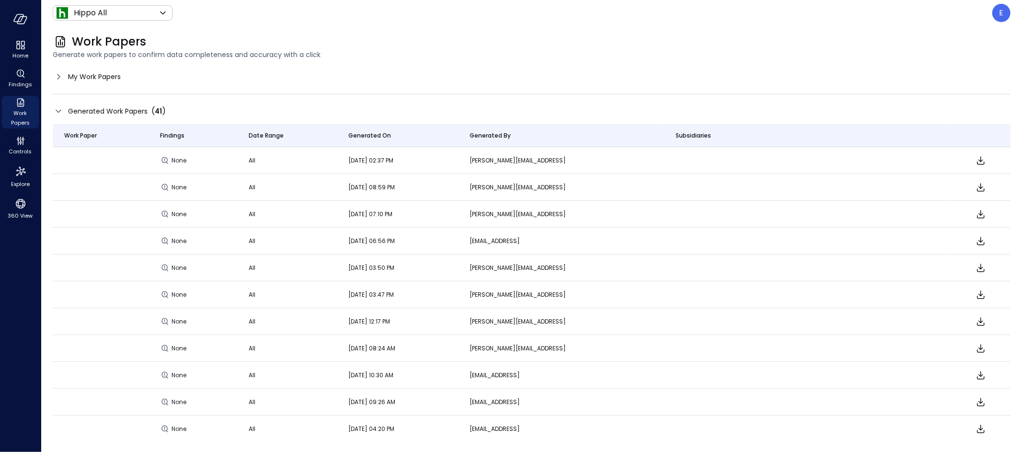
click at [120, 108] on span "Generated Work Papers" at bounding box center [108, 111] width 80 height 11
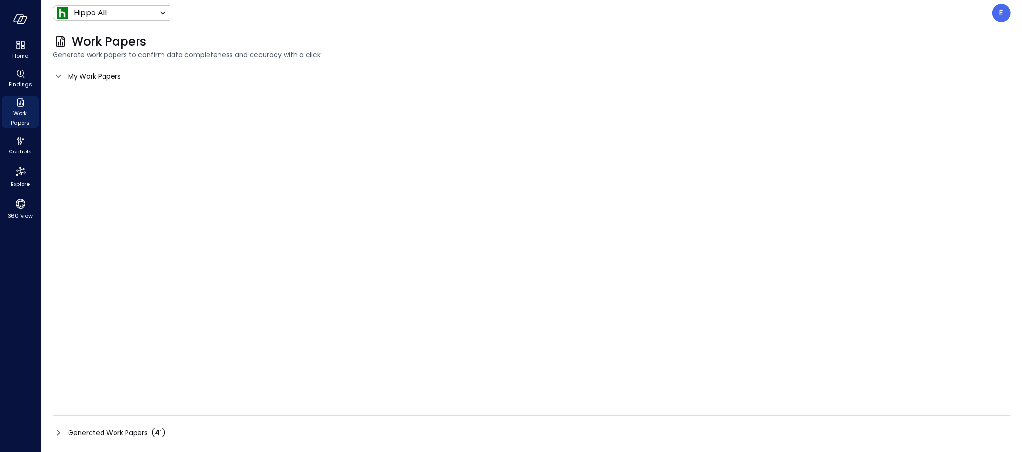
click at [91, 69] on div "My Work Papers" at bounding box center [532, 76] width 958 height 14
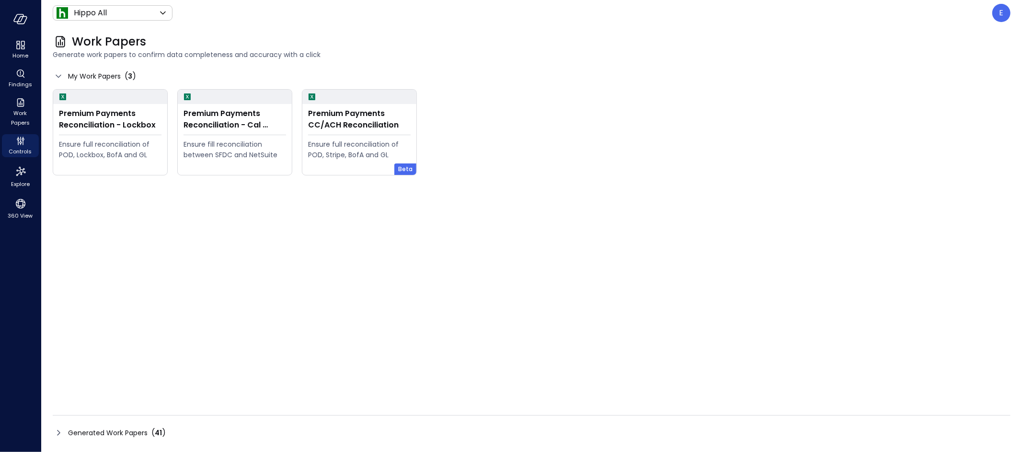
click at [135, 434] on span "Generated Work Papers" at bounding box center [108, 432] width 80 height 11
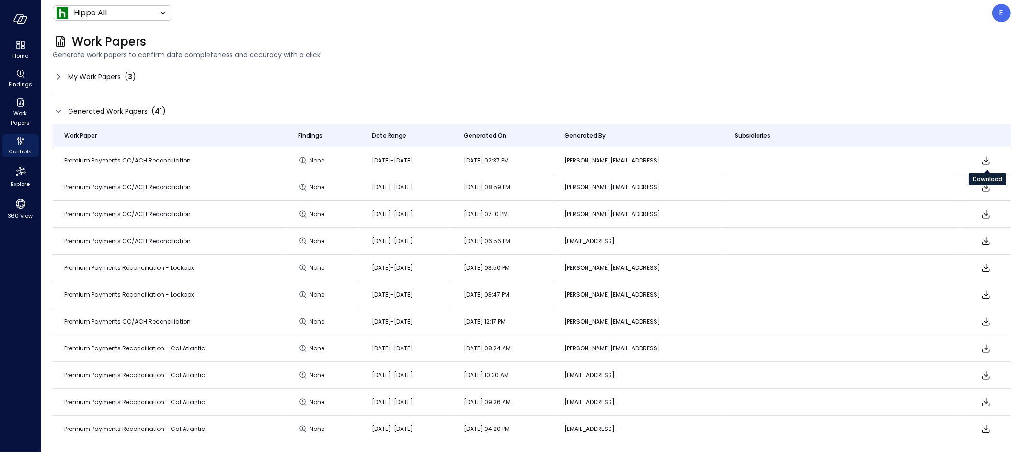
click at [988, 162] on icon "Download" at bounding box center [987, 161] width 12 height 12
